Goal: Task Accomplishment & Management: Use online tool/utility

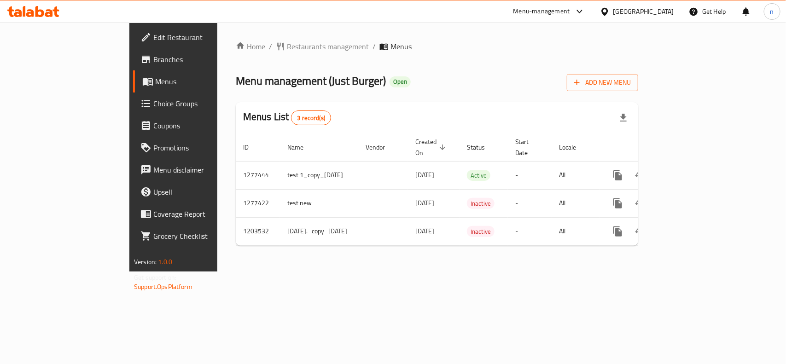
click at [153, 100] on span "Choice Groups" at bounding box center [203, 103] width 100 height 11
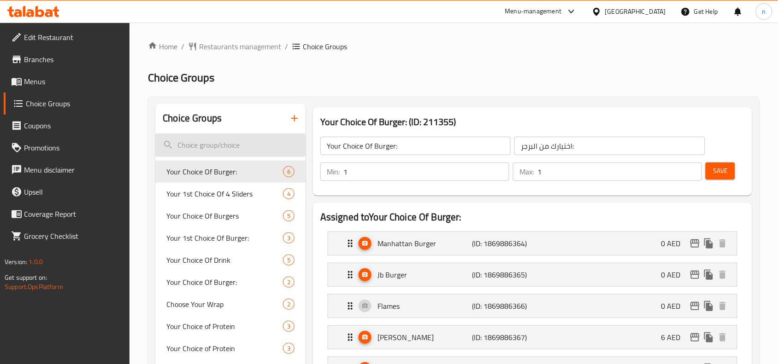
click at [214, 147] on input "search" at bounding box center [230, 145] width 150 height 23
paste input "Double deliciousness:"
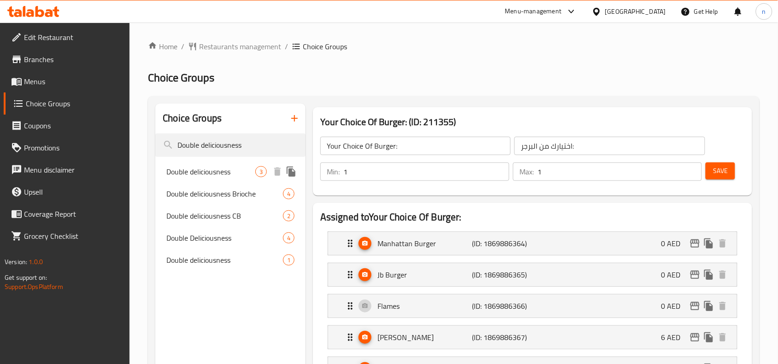
type input "Double deliciousness"
click at [217, 173] on span "Double deliciousness" at bounding box center [210, 171] width 89 height 11
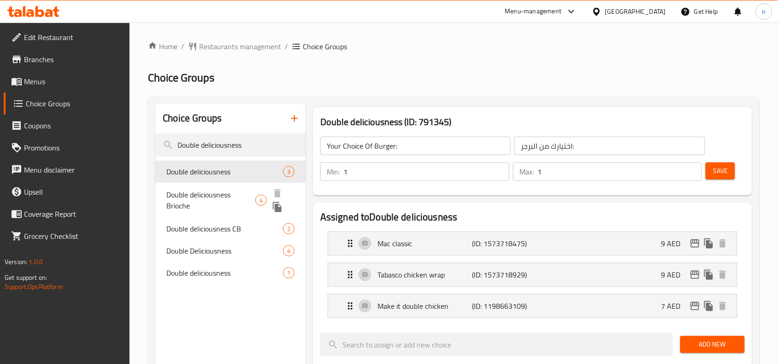
type input "Double deliciousness"
type input "لذة دبل"
type input "0"
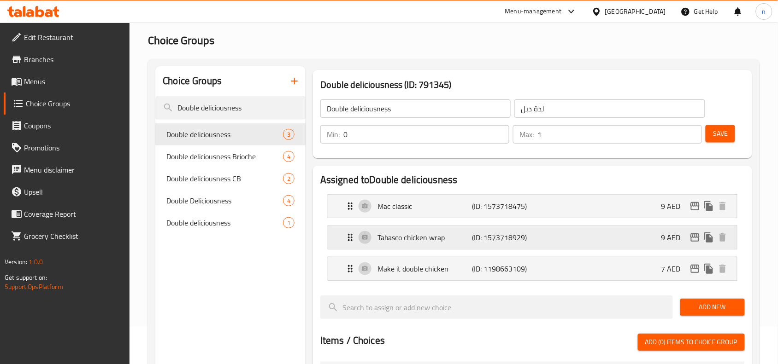
scroll to position [58, 0]
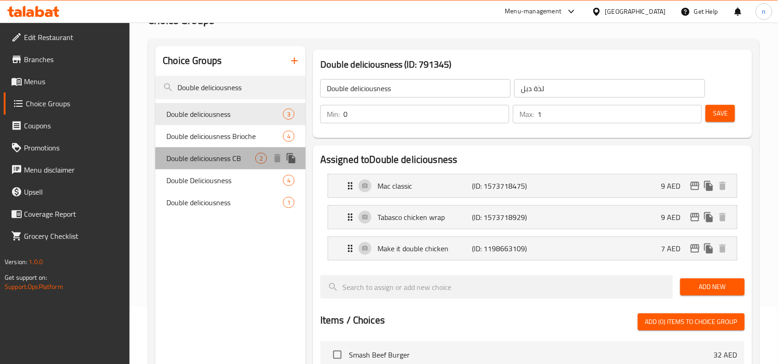
click at [193, 163] on span "Double deliciousness CB" at bounding box center [210, 158] width 89 height 11
type input "Double deliciousness CB"
type input "لذة دبل بي سي"
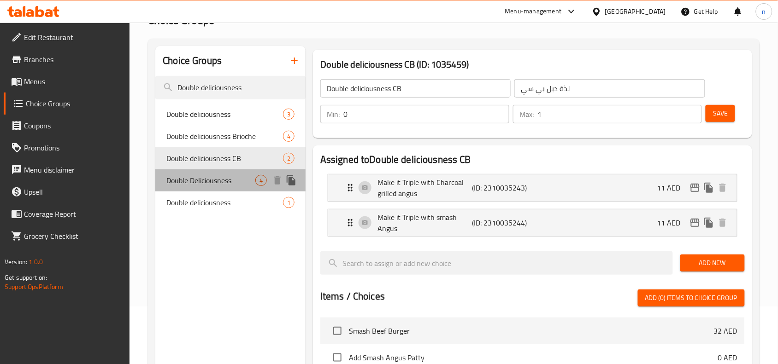
click at [193, 180] on span "Double Deliciousness" at bounding box center [210, 180] width 89 height 11
type input "Double Deliciousness"
type input "لذة دبل"
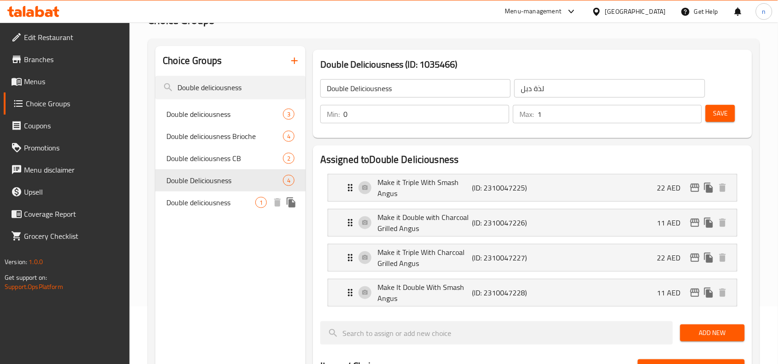
click at [193, 203] on span "Double deliciousness" at bounding box center [210, 202] width 89 height 11
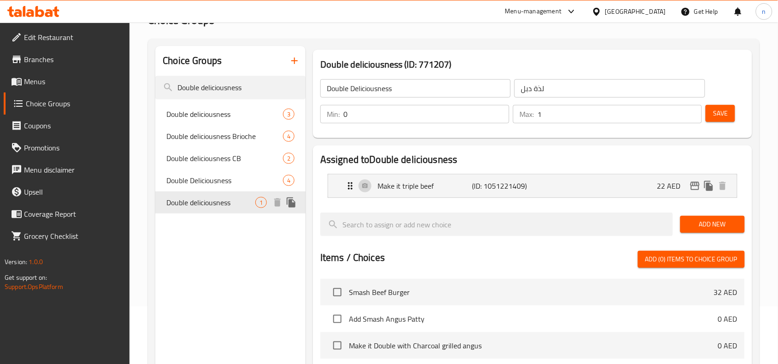
type input "Double deliciousness"
click at [351, 185] on icon "Expand" at bounding box center [350, 186] width 11 height 11
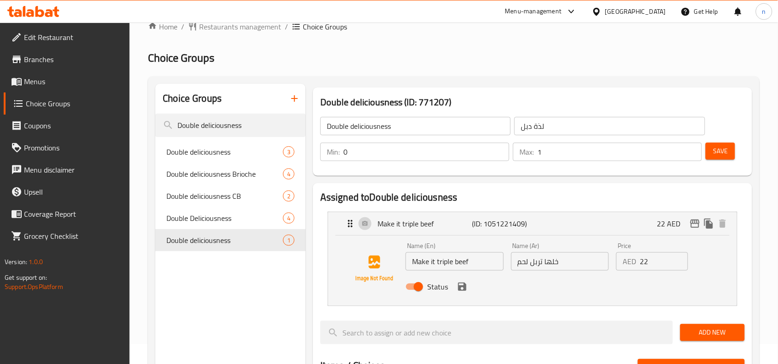
scroll to position [0, 0]
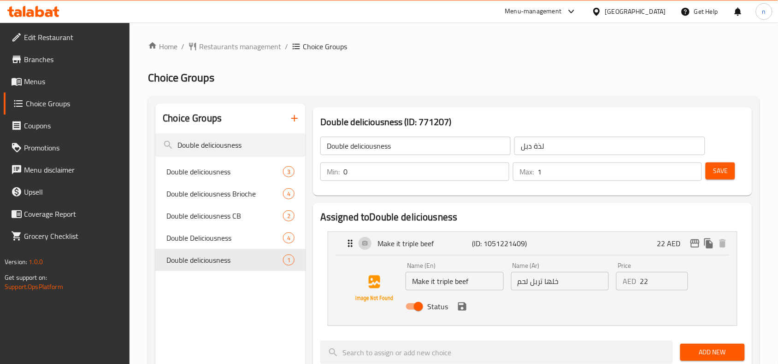
click at [35, 59] on span "Branches" at bounding box center [73, 59] width 99 height 11
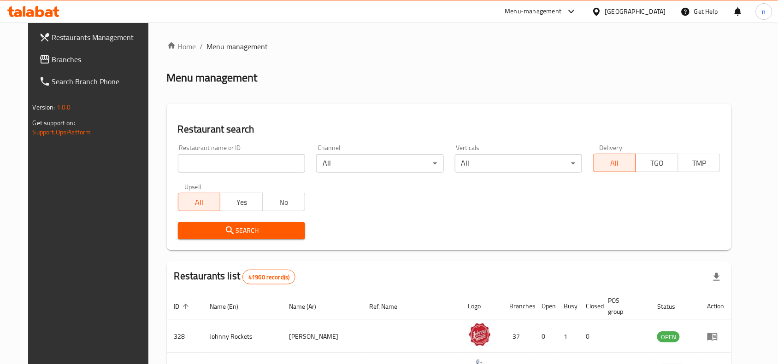
click at [187, 164] on input "search" at bounding box center [241, 163] width 127 height 18
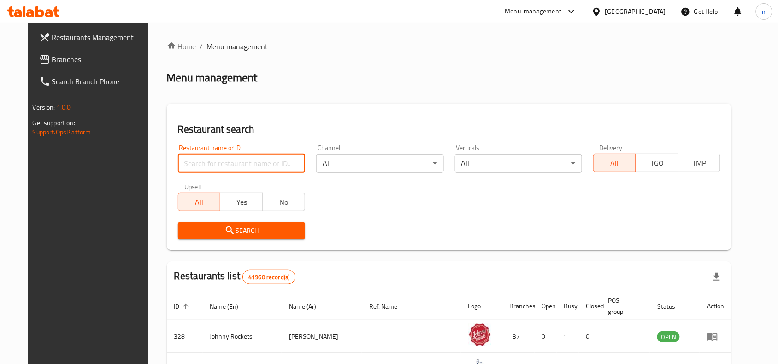
paste input "776791"
type input "776791"
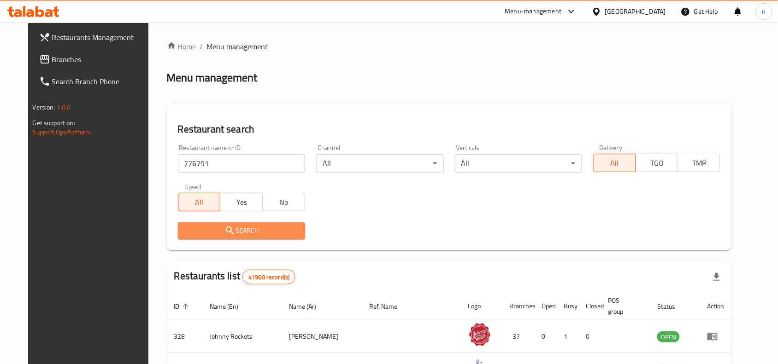
click at [268, 234] on span "Search" at bounding box center [241, 231] width 112 height 12
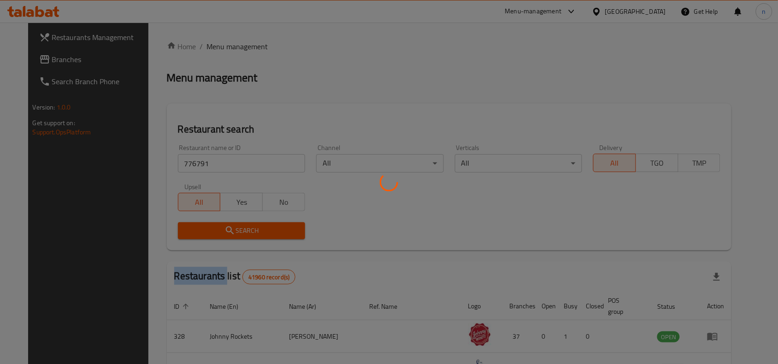
click at [268, 234] on div at bounding box center [389, 182] width 778 height 364
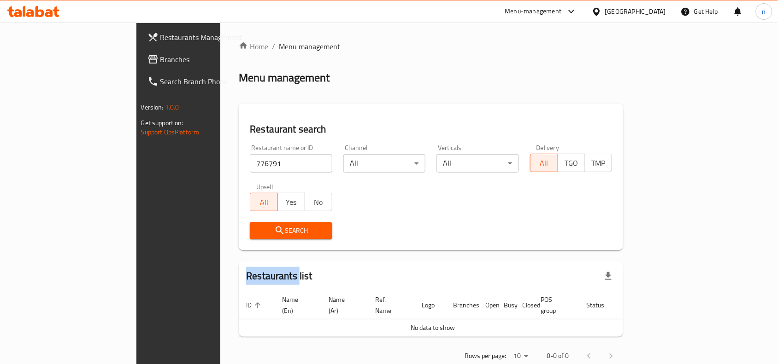
click at [160, 54] on span "Branches" at bounding box center [209, 59] width 99 height 11
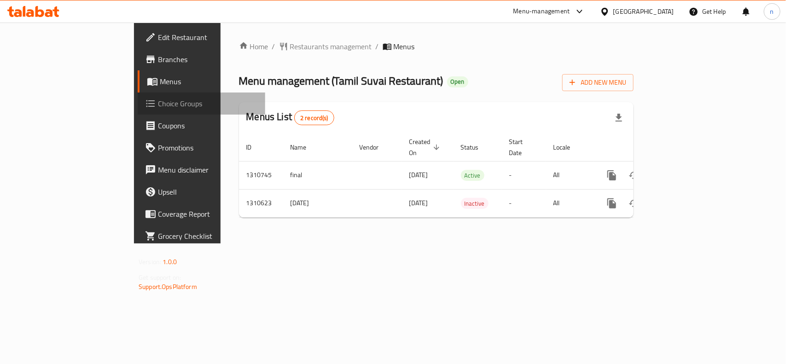
click at [158, 103] on span "Choice Groups" at bounding box center [208, 103] width 100 height 11
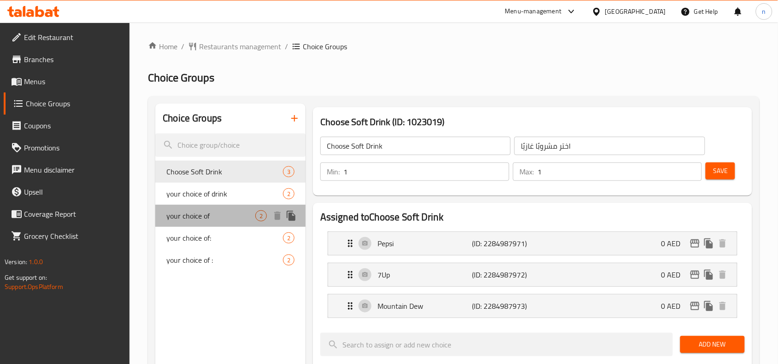
click at [205, 216] on span "your choice of" at bounding box center [210, 216] width 89 height 11
type input "your choice of"
type input "اختيارك من"
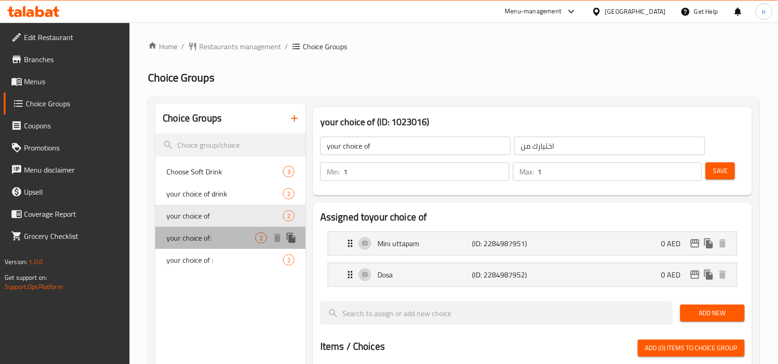
click at [197, 240] on span "your choice of:" at bounding box center [210, 238] width 89 height 11
type input "your choice of:"
type input "اختيارك من:"
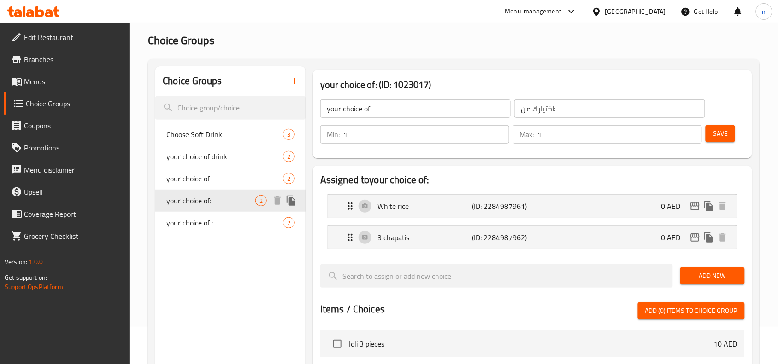
scroll to position [58, 0]
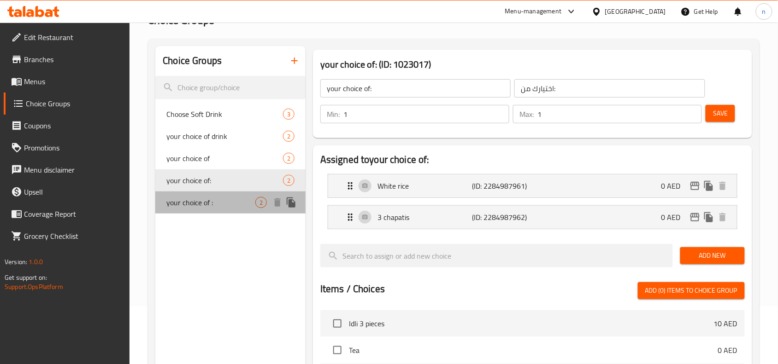
click at [197, 203] on span "your choice of :" at bounding box center [210, 202] width 89 height 11
type input "your choice of :"
type input "اختيارك من :"
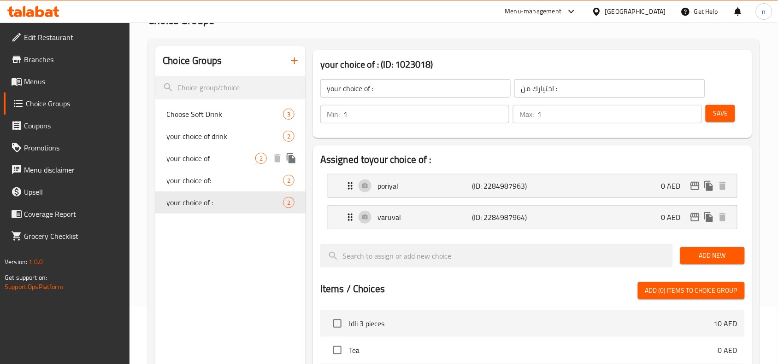
click at [220, 159] on span "your choice of" at bounding box center [210, 158] width 89 height 11
type input "your choice of"
type input "اختيارك من"
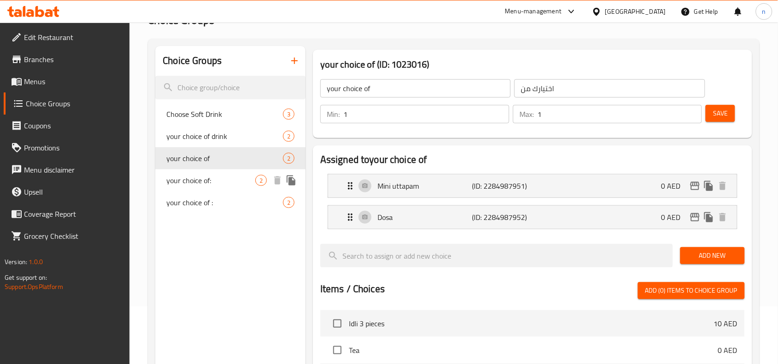
click at [199, 183] on span "your choice of:" at bounding box center [210, 180] width 89 height 11
type input "your choice of:"
type input "اختيارك من:"
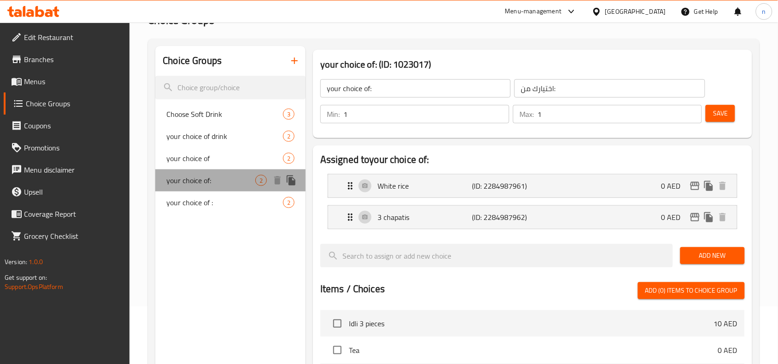
click at [194, 183] on span "your choice of:" at bounding box center [210, 180] width 89 height 11
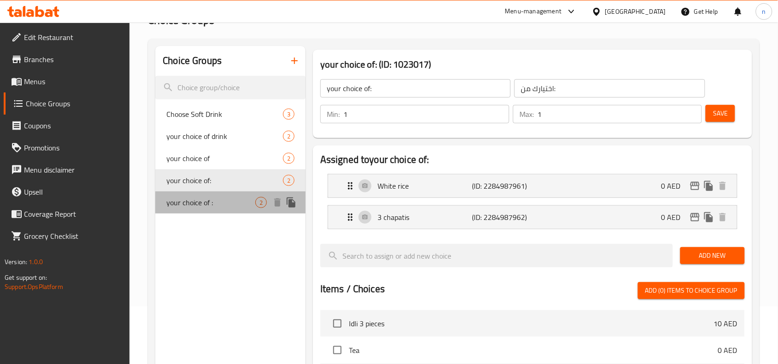
click at [193, 197] on span "your choice of :" at bounding box center [210, 202] width 89 height 11
type input "your choice of :"
type input "اختيارك من :"
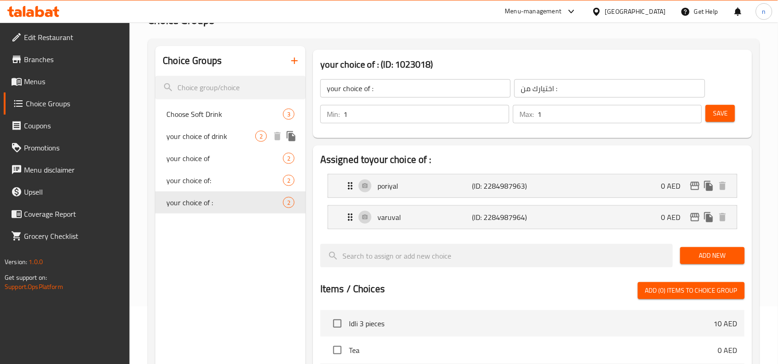
click at [193, 135] on span "your choice of drink" at bounding box center [210, 136] width 89 height 11
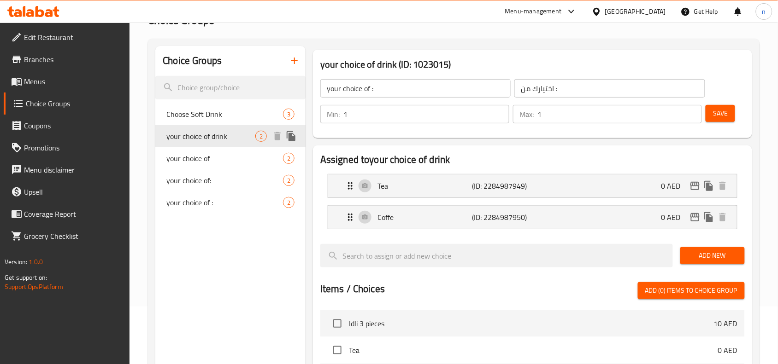
type input "your choice of drink"
type input "اختيارك من المشروب"
click at [192, 161] on span "your choice of" at bounding box center [210, 158] width 89 height 11
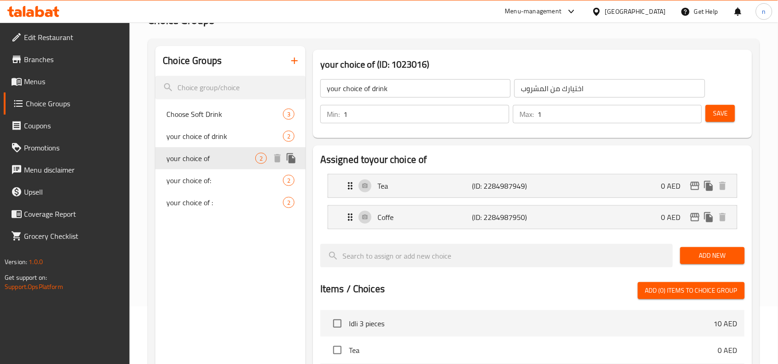
type input "your choice of"
type input "اختيارك من"
click at [346, 186] on icon "Expand" at bounding box center [350, 186] width 11 height 11
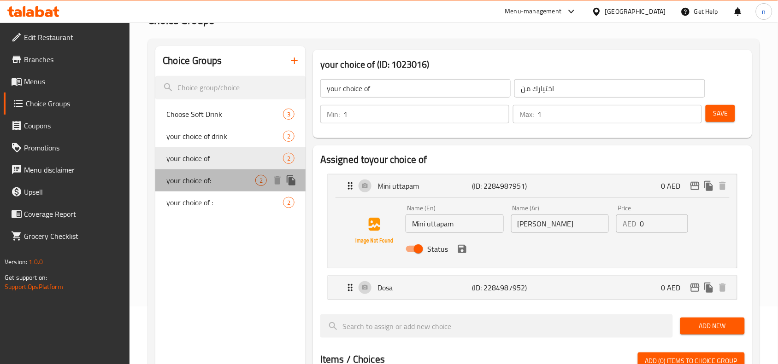
click at [205, 175] on span "your choice of:" at bounding box center [210, 180] width 89 height 11
type input "your choice of:"
type input "اختيارك من:"
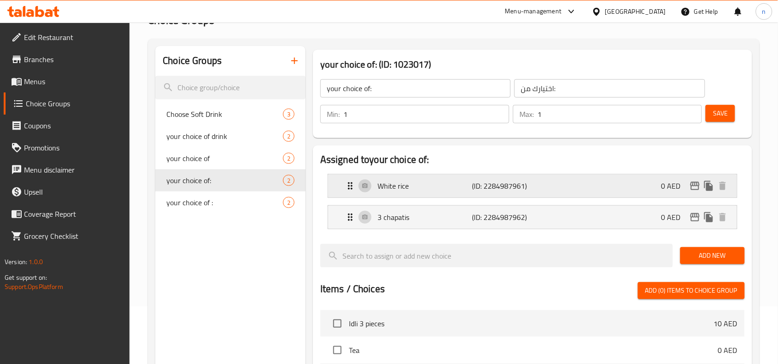
click at [351, 188] on icon "Expand" at bounding box center [350, 186] width 11 height 11
